Goal: Task Accomplishment & Management: Complete application form

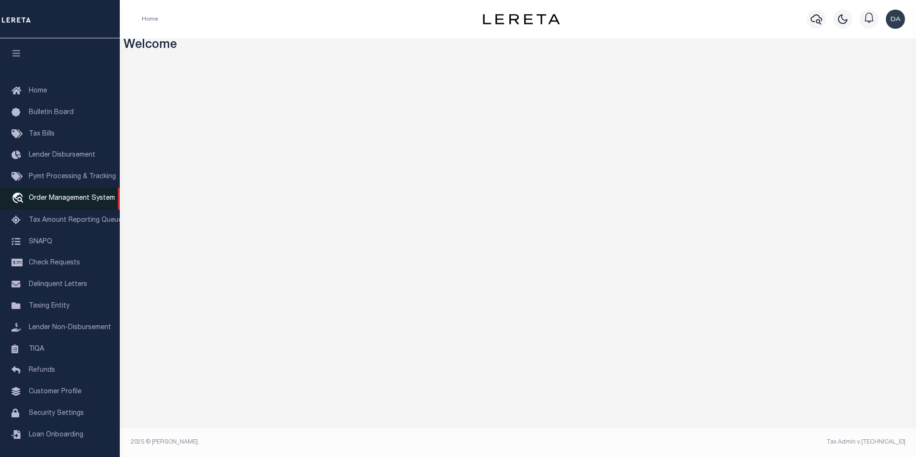
click at [73, 202] on span "Order Management System" at bounding box center [72, 198] width 86 height 7
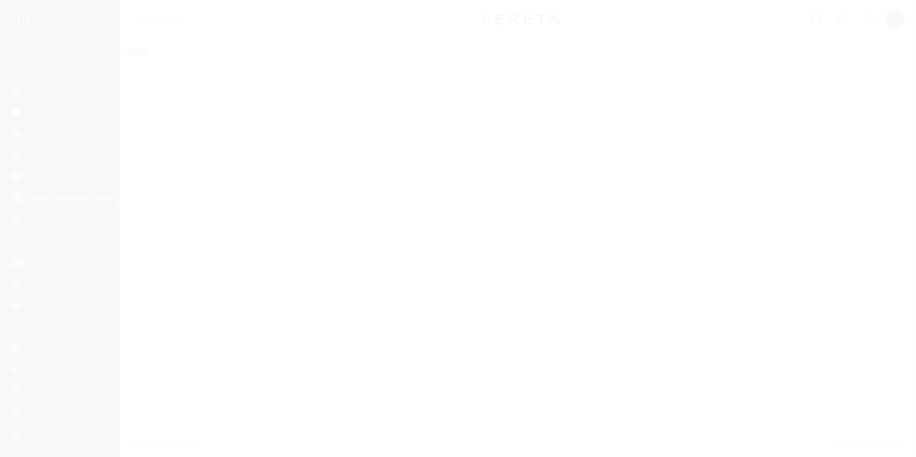
scroll to position [10, 0]
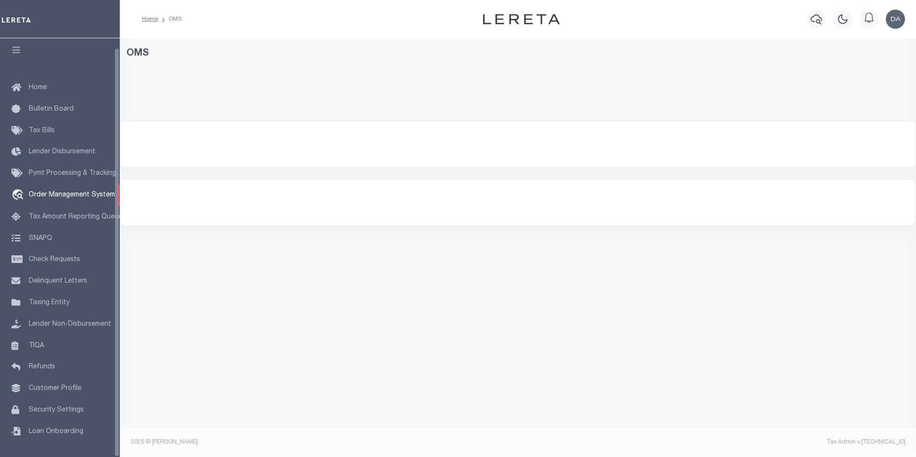
select select "200"
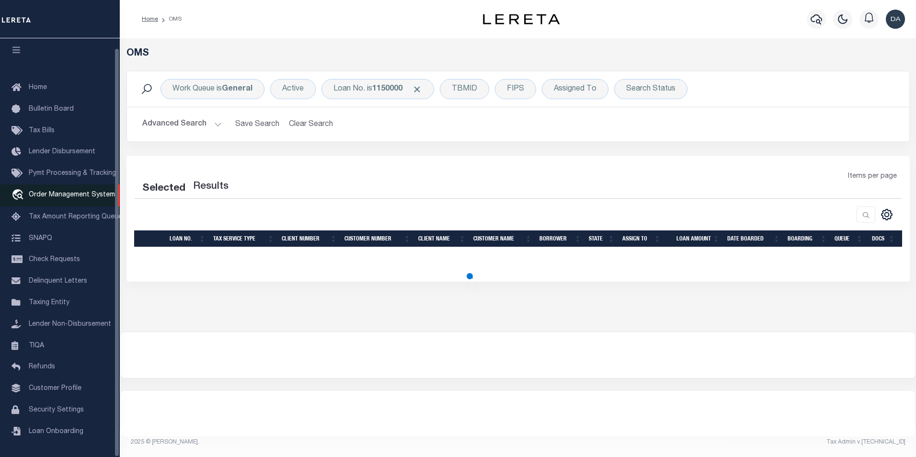
select select "200"
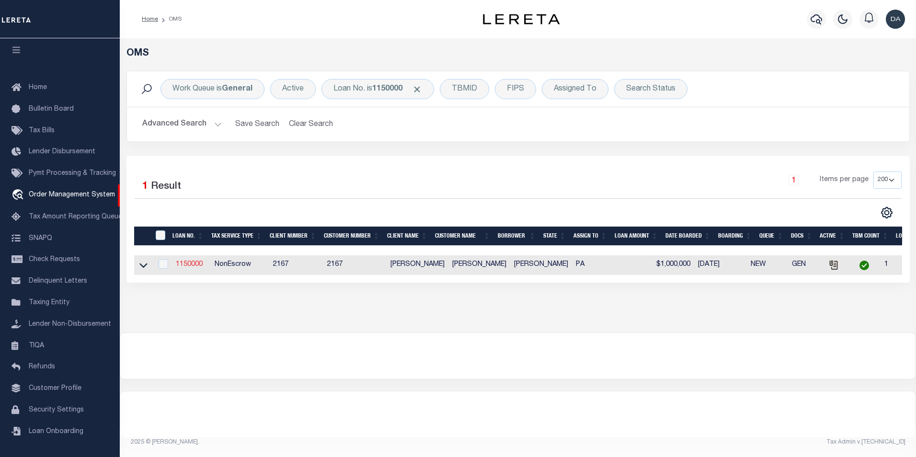
click at [183, 263] on link "1150000" at bounding box center [189, 264] width 27 height 7
type input "1150000"
type input "[PERSON_NAME]"
select select
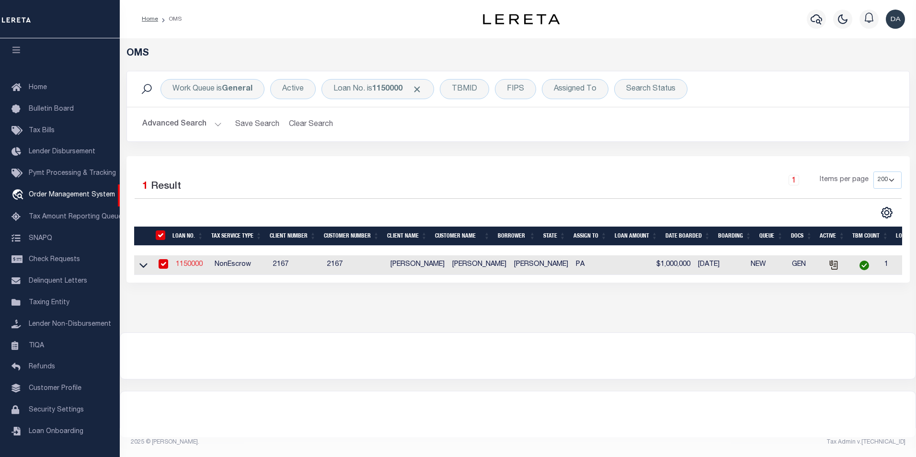
type input "[DATE]"
select select "10"
select select "NonEscrow"
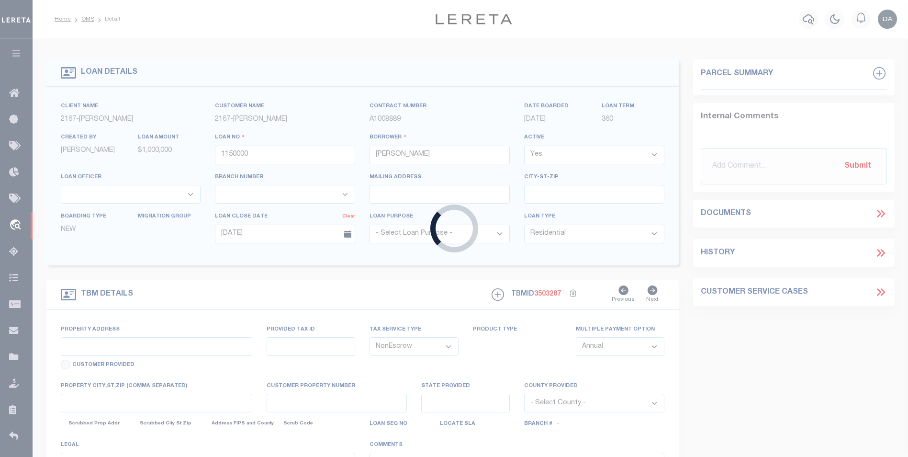
type input "[STREET_ADDRESS]"
select select
type input "[GEOGRAPHIC_DATA] [GEOGRAPHIC_DATA] 19148-4608"
type input "PA"
select select
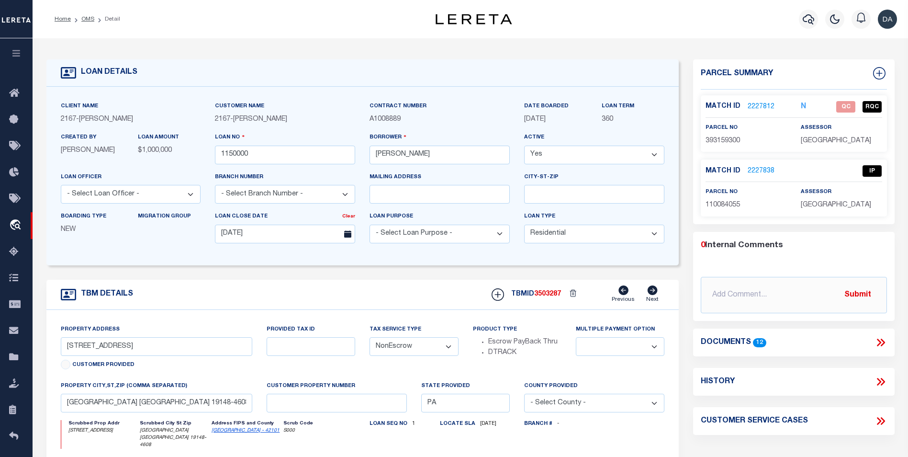
click at [884, 340] on icon at bounding box center [881, 342] width 12 height 12
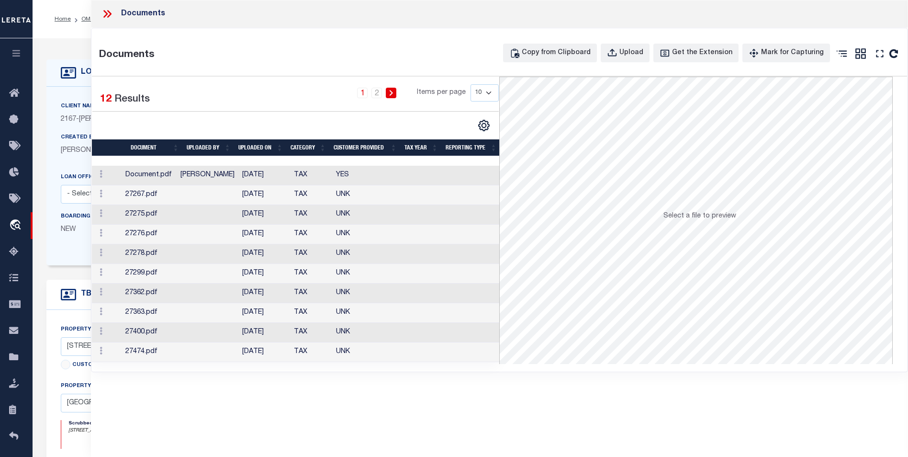
click at [345, 389] on div "Documents Documents Copy from Clipboard Upload Get the Extension Mark for Captu…" at bounding box center [499, 215] width 817 height 431
drag, startPoint x: 180, startPoint y: 409, endPoint x: 374, endPoint y: 322, distance: 213.3
click at [180, 409] on div "Documents Documents Copy from Clipboard Upload Get the Extension Mark for Captu…" at bounding box center [499, 215] width 817 height 431
click at [633, 52] on div "Upload" at bounding box center [632, 53] width 24 height 11
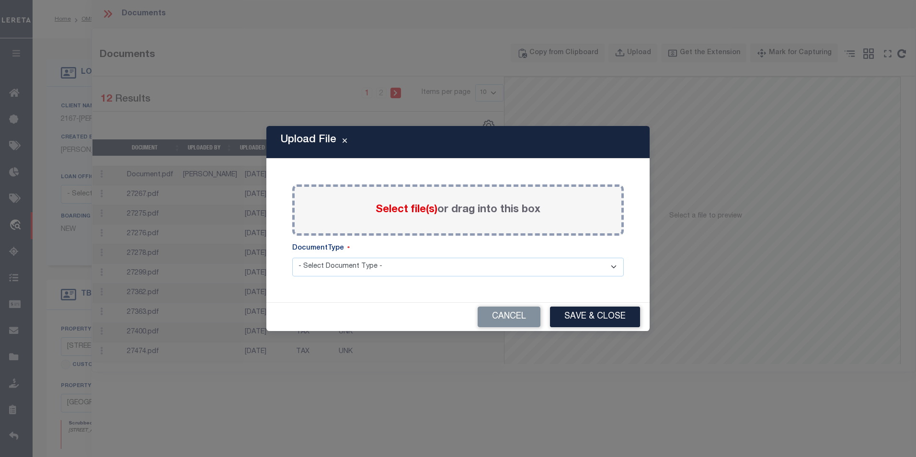
click at [349, 286] on div "Paste copied image or file into this box Select file(s) or drag into this box P…" at bounding box center [458, 230] width 360 height 121
click at [358, 268] on select "- Select Document Type - LEGAL TAX SERVICE DOCUMENTS" at bounding box center [457, 267] width 331 height 19
select select "TAX"
click at [292, 258] on select "- Select Document Type - LEGAL TAX SERVICE DOCUMENTS" at bounding box center [457, 267] width 331 height 19
click at [400, 205] on span "Select file(s)" at bounding box center [406, 209] width 62 height 11
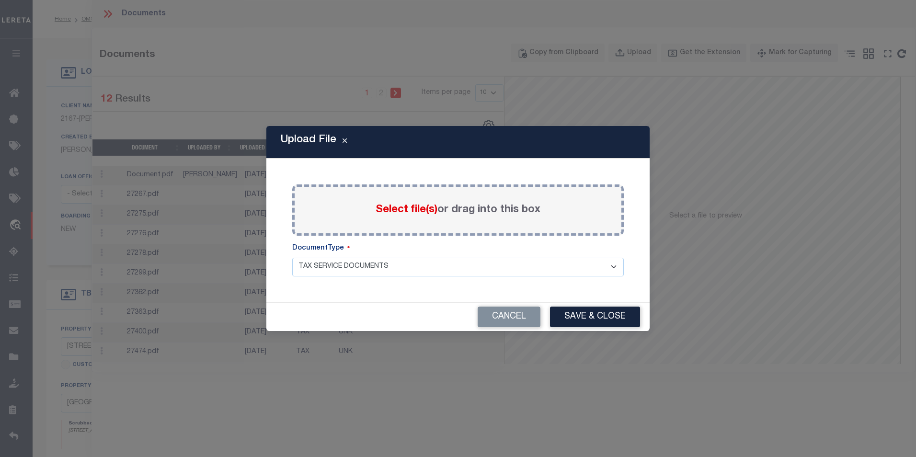
click at [0, 0] on input "Select file(s) or drag into this box" at bounding box center [0, 0] width 0 height 0
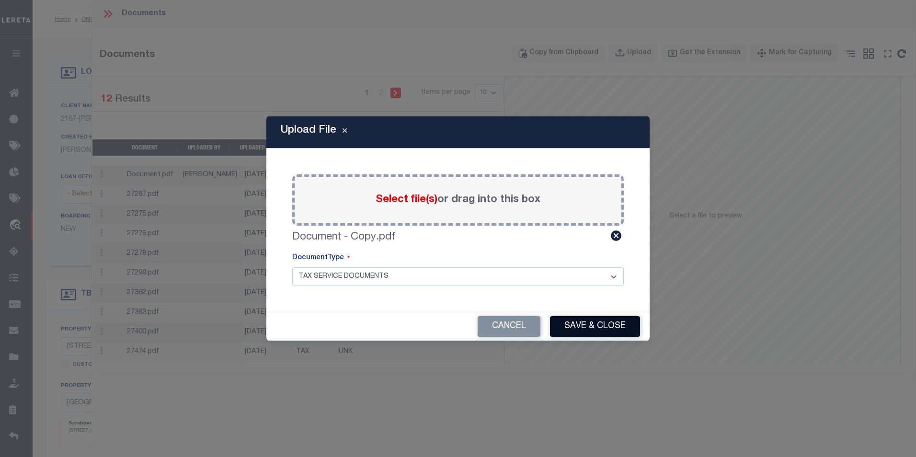
click at [592, 329] on button "Save & Close" at bounding box center [595, 326] width 90 height 21
